Goal: Information Seeking & Learning: Learn about a topic

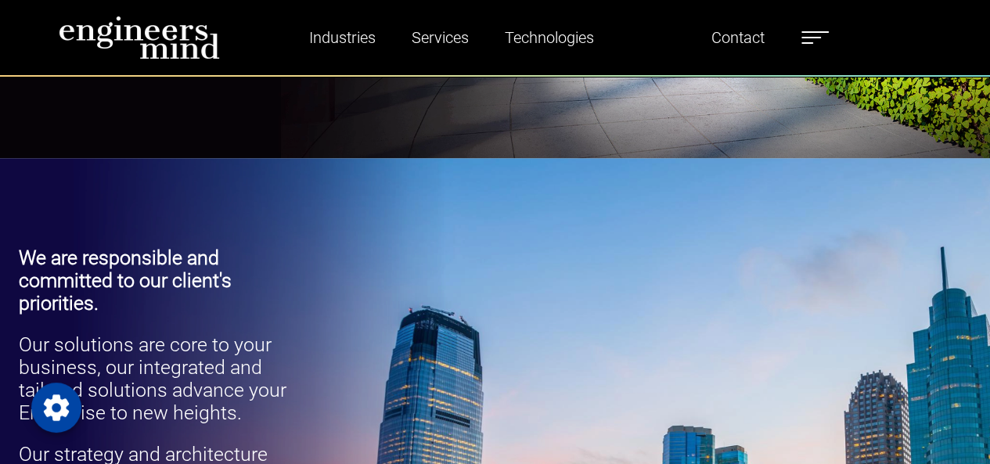
scroll to position [417, 0]
click at [468, 235] on div "We are responsible and committed to our client's priorities. Our solutions are …" at bounding box center [495, 433] width 990 height 548
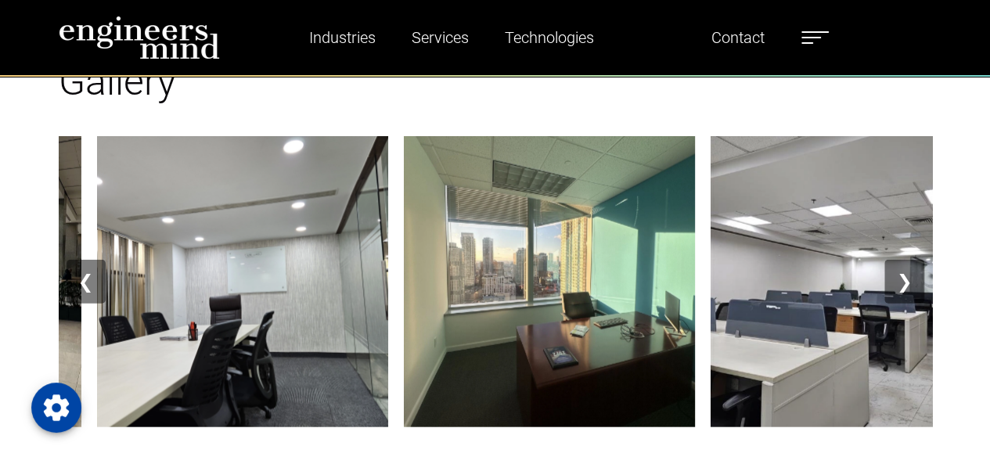
scroll to position [1768, 0]
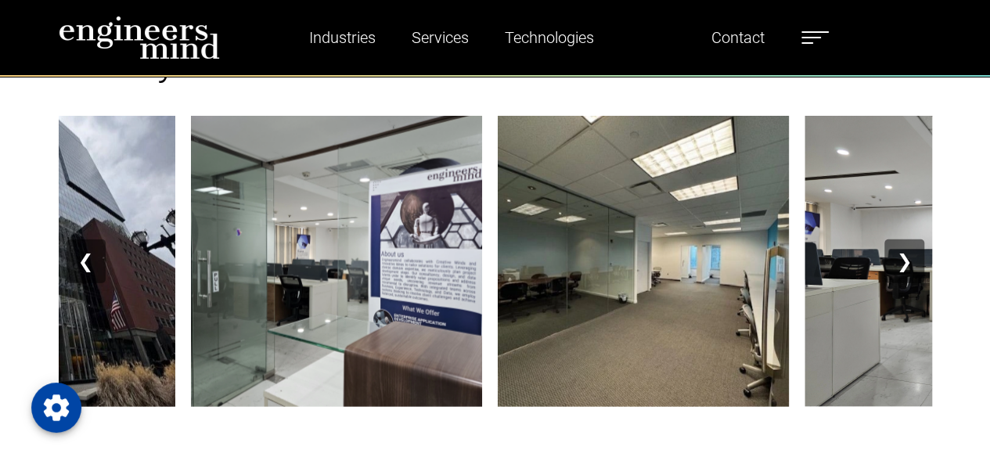
click at [913, 259] on button "❯" at bounding box center [903, 261] width 39 height 44
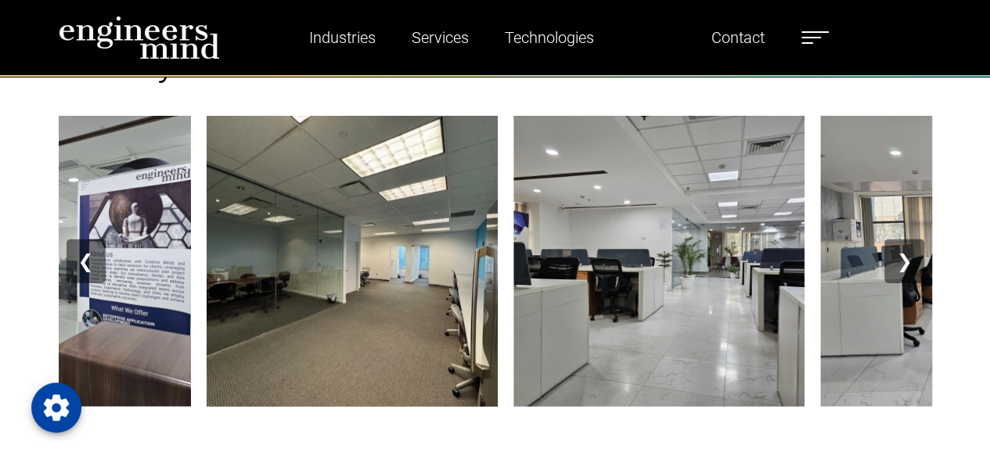
click at [913, 259] on button "❯" at bounding box center [903, 261] width 39 height 44
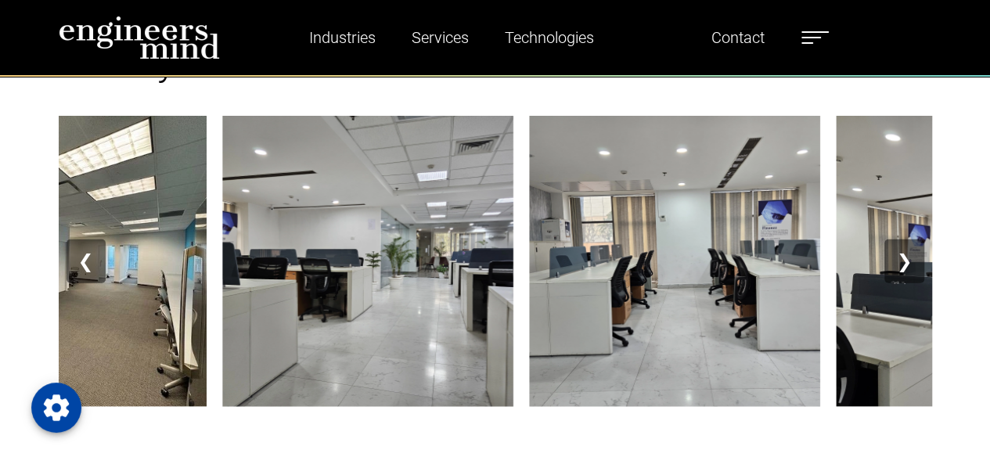
click at [913, 259] on button "❯" at bounding box center [903, 261] width 39 height 44
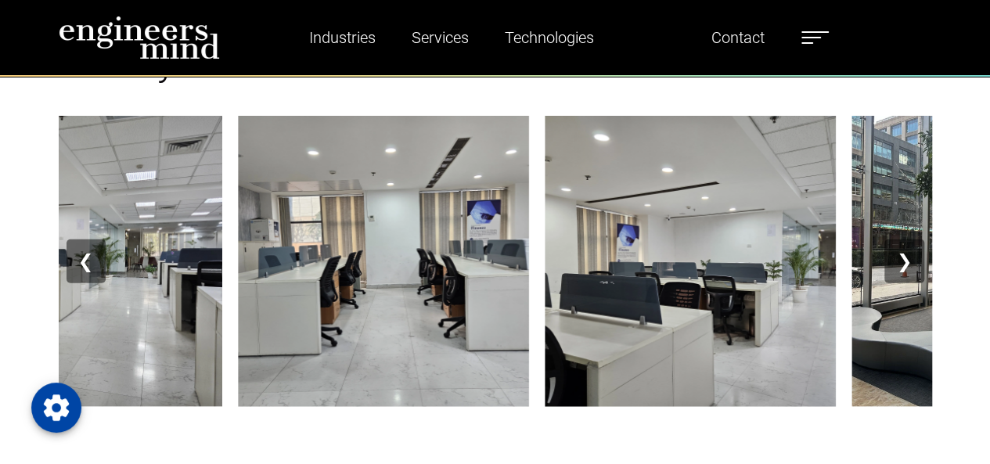
click at [913, 259] on button "❯" at bounding box center [903, 261] width 39 height 44
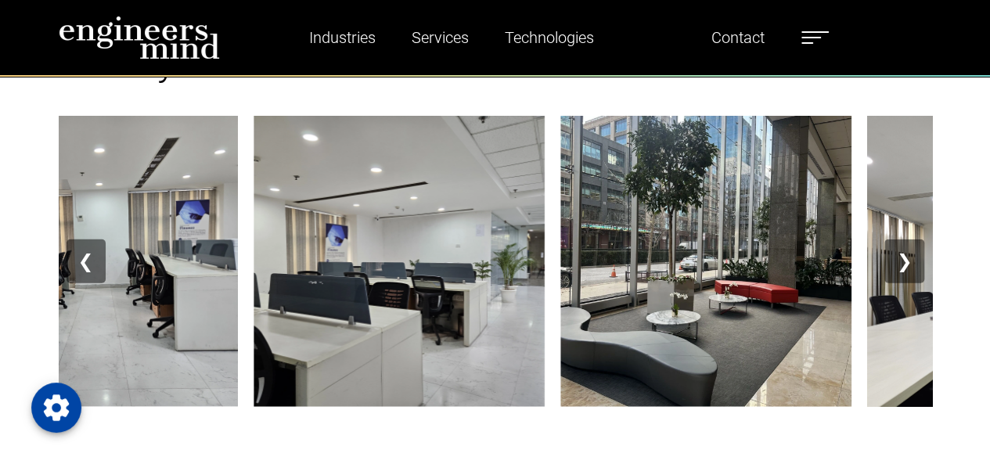
click at [913, 259] on button "❯" at bounding box center [903, 261] width 39 height 44
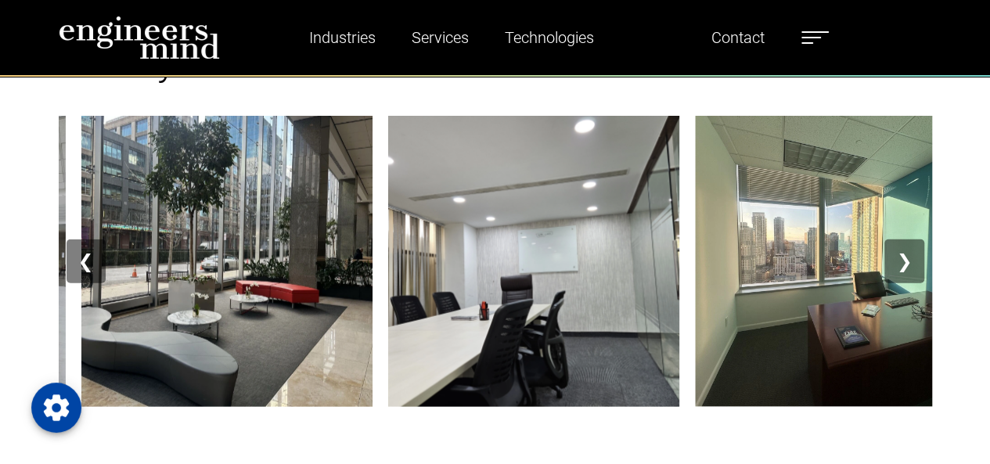
click at [913, 259] on button "❯" at bounding box center [903, 261] width 39 height 44
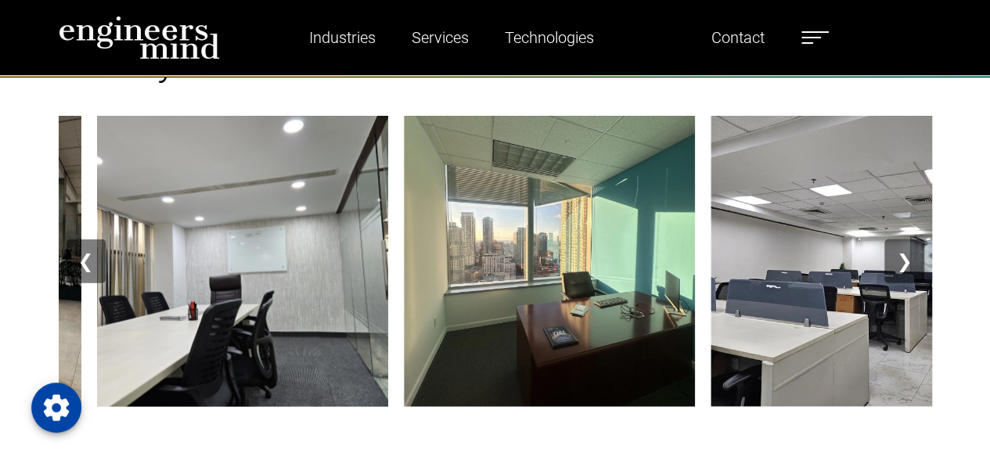
click at [913, 259] on button "❯" at bounding box center [903, 261] width 39 height 44
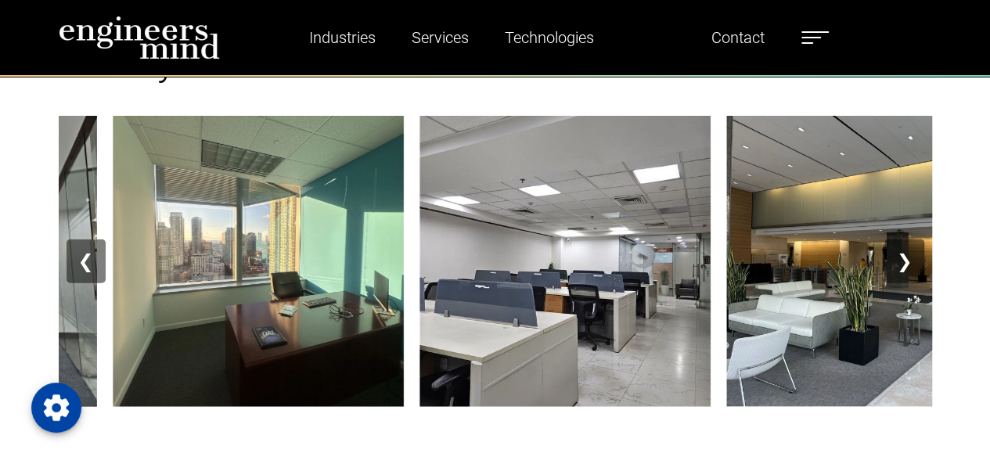
click at [913, 259] on button "❯" at bounding box center [903, 261] width 39 height 44
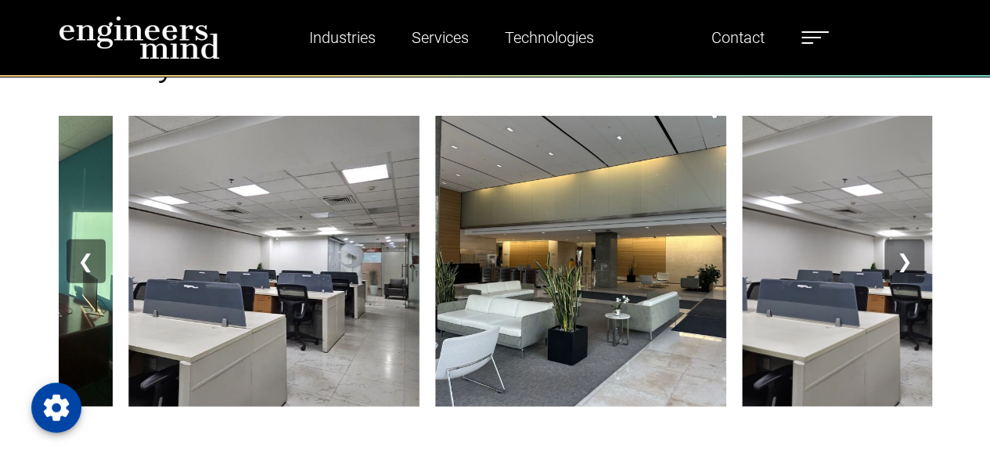
click at [913, 259] on button "❯" at bounding box center [903, 261] width 39 height 44
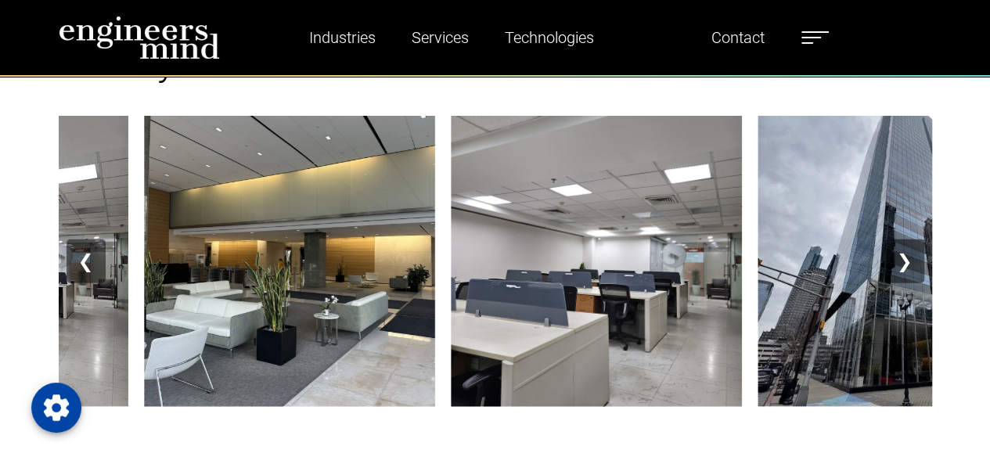
click at [913, 259] on button "❯" at bounding box center [903, 261] width 39 height 44
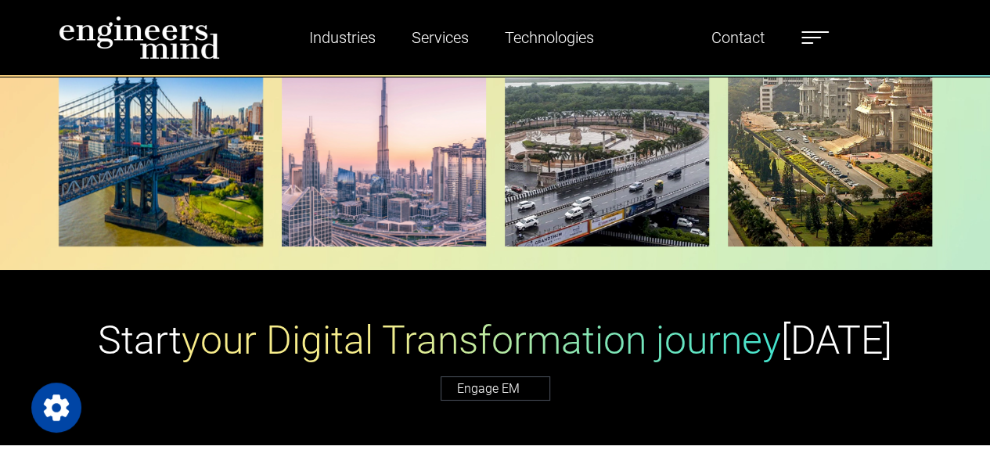
scroll to position [2460, 0]
